Goal: Task Accomplishment & Management: Manage account settings

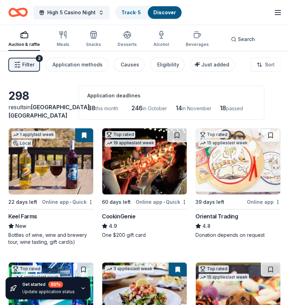
click at [280, 10] on icon "button" at bounding box center [277, 12] width 8 height 8
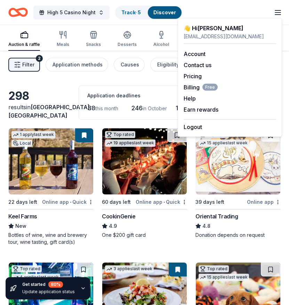
click at [200, 28] on div "👋 Hi Mackenzie" at bounding box center [229, 28] width 92 height 8
click at [207, 5] on div "High 5 Casino Night Track · 5 Discover Upgrade your plan Earn Rewards" at bounding box center [144, 12] width 272 height 16
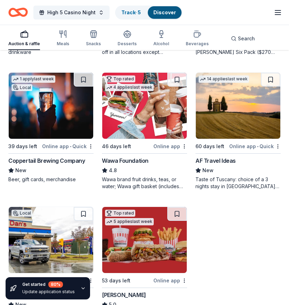
scroll to position [935, 0]
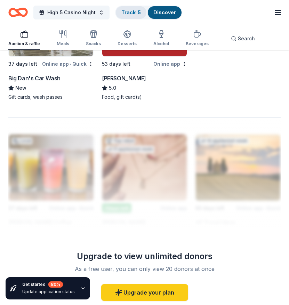
click at [130, 13] on link "Track · 5" at bounding box center [130, 12] width 19 height 6
click at [132, 16] on div "Track · 5" at bounding box center [131, 12] width 31 height 13
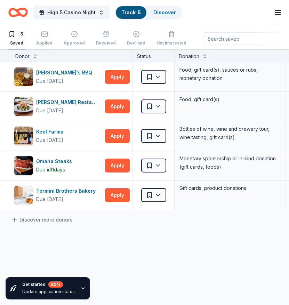
click at [45, 39] on div "Applied" at bounding box center [44, 38] width 16 height 15
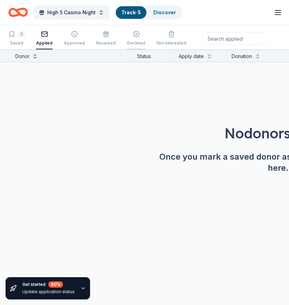
click at [127, 41] on div "Declined" at bounding box center [136, 43] width 18 height 6
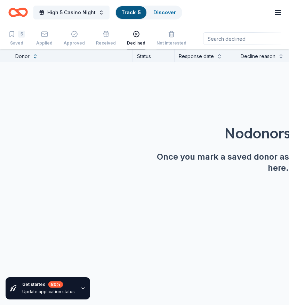
click at [172, 40] on div "Not interested" at bounding box center [171, 43] width 30 height 6
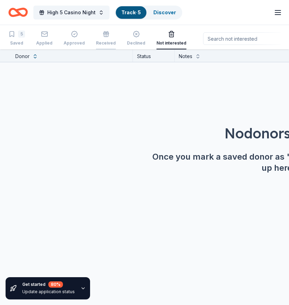
click at [99, 40] on div "Received" at bounding box center [106, 38] width 20 height 15
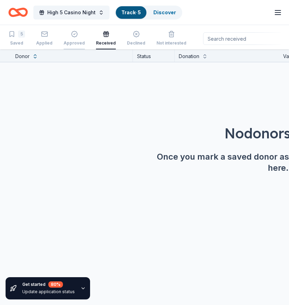
click at [73, 38] on div "Approved" at bounding box center [74, 38] width 21 height 15
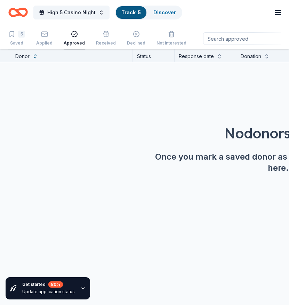
click at [21, 37] on div "5" at bounding box center [21, 34] width 7 height 7
